Goal: Task Accomplishment & Management: Use online tool/utility

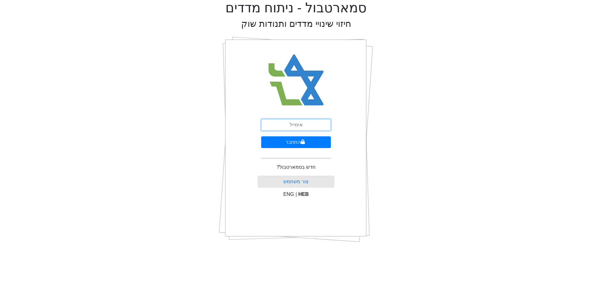
click at [286, 121] on input "email" at bounding box center [296, 125] width 70 height 12
type input "[EMAIL_ADDRESS][DOMAIN_NAME]"
click at [261, 136] on button "התחבר" at bounding box center [296, 142] width 70 height 12
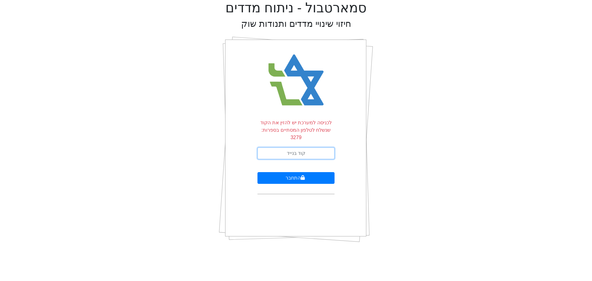
click at [300, 150] on input "text" at bounding box center [295, 153] width 77 height 12
type input "750914"
click at [257, 172] on button "התחבר" at bounding box center [295, 178] width 77 height 12
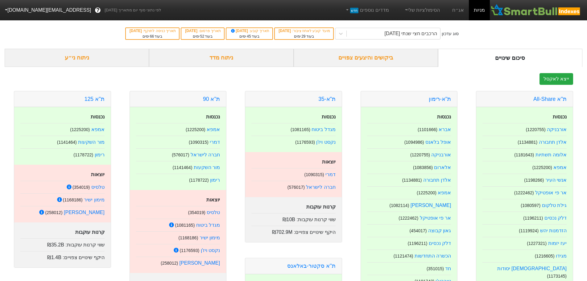
click at [375, 58] on div "ביקושים והיצעים צפויים" at bounding box center [365, 58] width 144 height 18
